Goal: Book appointment/travel/reservation

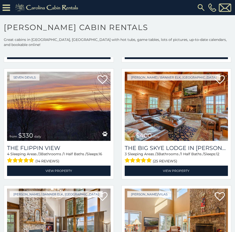
scroll to position [606, 0]
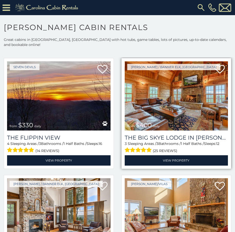
click at [182, 91] on img at bounding box center [176, 95] width 103 height 69
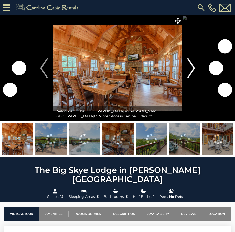
click at [188, 69] on img "Next" at bounding box center [191, 68] width 8 height 20
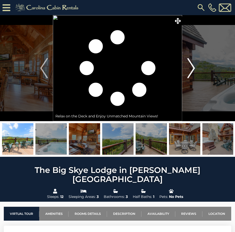
click at [191, 69] on img "Next" at bounding box center [191, 68] width 8 height 20
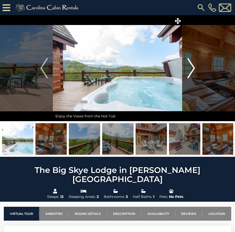
click at [193, 69] on img "Next" at bounding box center [191, 68] width 8 height 20
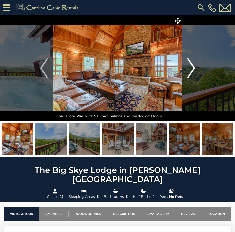
click at [191, 69] on img "Next" at bounding box center [191, 68] width 8 height 20
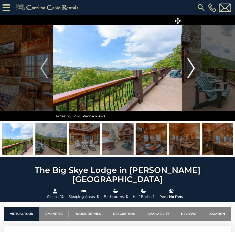
click at [191, 69] on img "Next" at bounding box center [191, 68] width 8 height 20
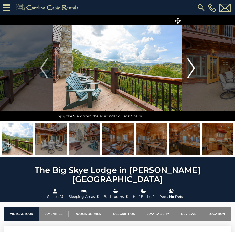
click at [191, 69] on img "Next" at bounding box center [191, 68] width 8 height 20
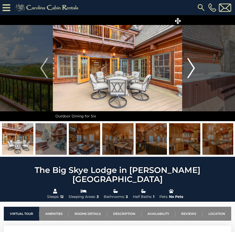
click at [191, 69] on img "Next" at bounding box center [191, 68] width 8 height 20
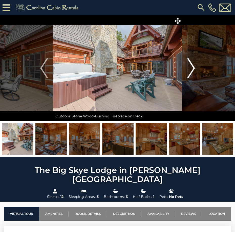
click at [191, 69] on img "Next" at bounding box center [191, 68] width 8 height 20
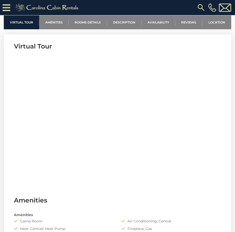
scroll to position [202, 0]
